Goal: Information Seeking & Learning: Learn about a topic

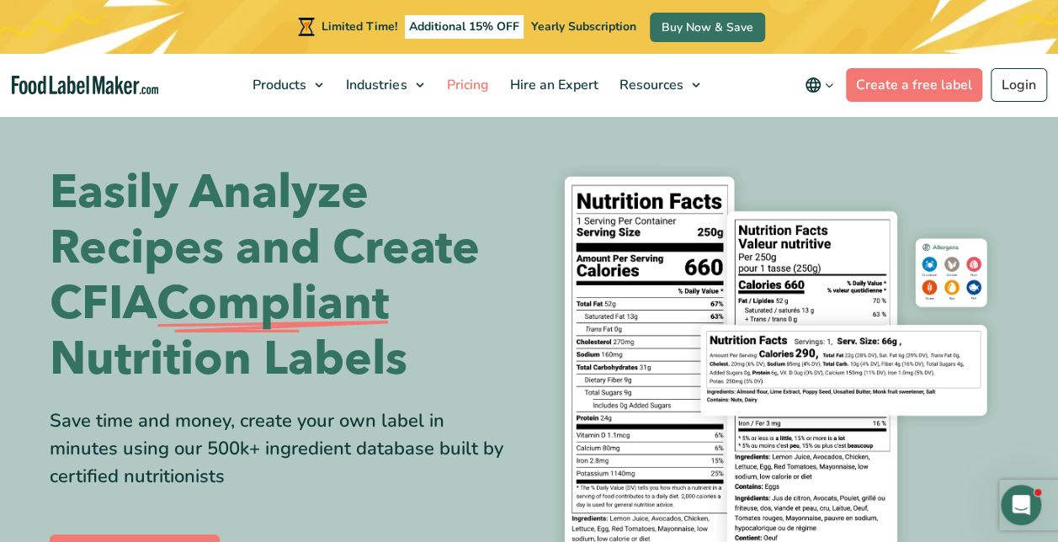
click at [483, 91] on span "Pricing" at bounding box center [465, 85] width 49 height 19
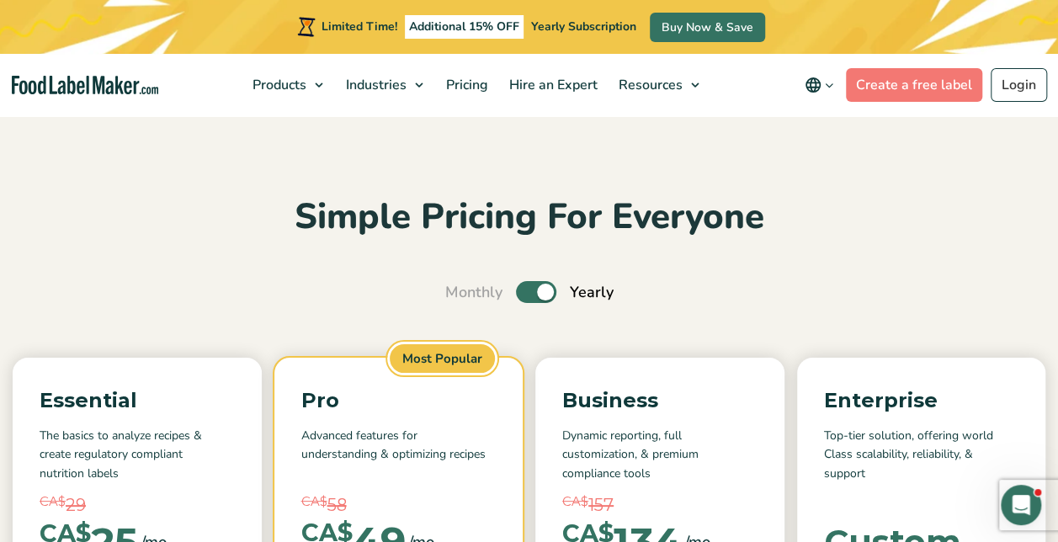
click at [525, 284] on label "Toggle" at bounding box center [536, 292] width 40 height 22
click at [459, 287] on input "Toggle" at bounding box center [454, 292] width 11 height 11
checkbox input "false"
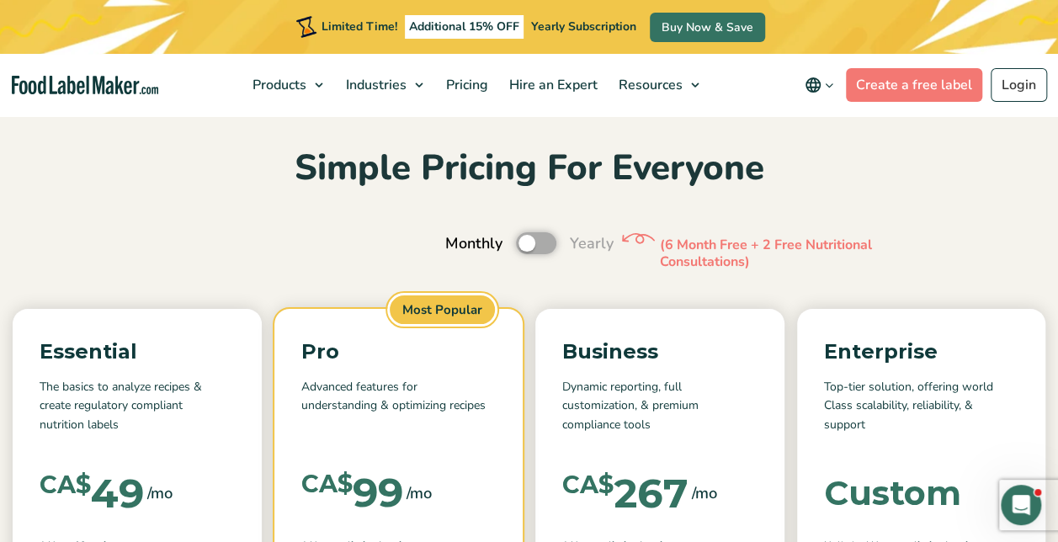
scroll to position [49, 0]
